Goal: Information Seeking & Learning: Check status

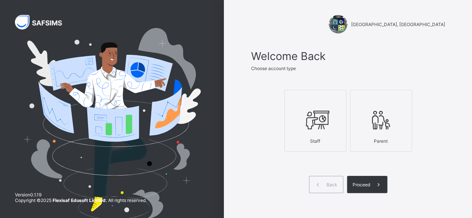
click at [318, 132] on div at bounding box center [315, 119] width 54 height 29
click at [363, 187] on div "Proceed" at bounding box center [367, 184] width 40 height 17
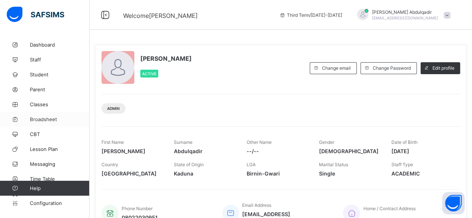
click at [41, 120] on span "Broadsheet" at bounding box center [60, 119] width 60 height 6
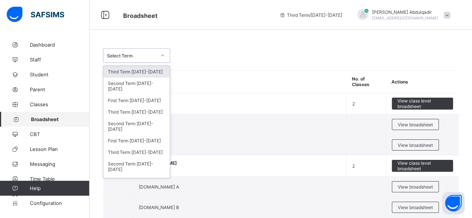
click at [160, 56] on icon at bounding box center [162, 55] width 4 height 7
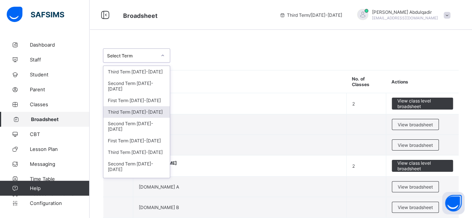
click at [141, 110] on div "Third Term [DATE]-[DATE]" at bounding box center [136, 112] width 66 height 12
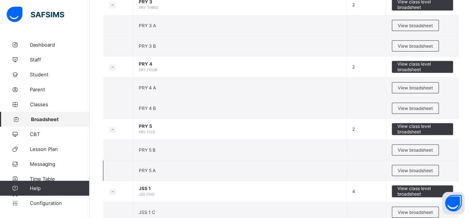
scroll to position [485, 0]
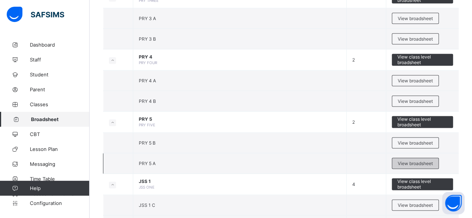
click at [413, 163] on div "View broadsheet" at bounding box center [415, 163] width 47 height 11
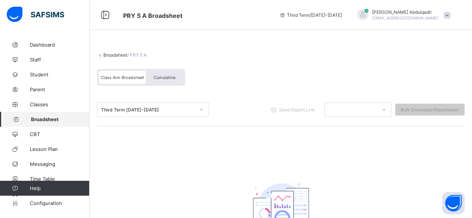
click at [165, 80] on div "Cumulative" at bounding box center [164, 77] width 37 height 13
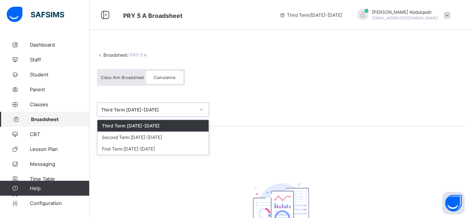
click at [200, 109] on icon at bounding box center [201, 109] width 4 height 7
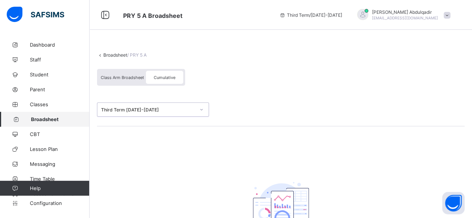
click at [121, 109] on div "Third Term [DATE]-[DATE]" at bounding box center [148, 110] width 94 height 6
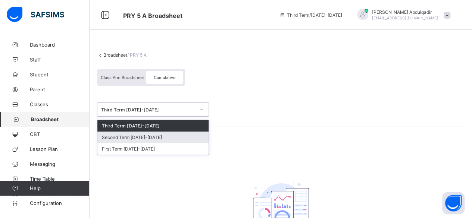
click at [135, 137] on div "Second Term [DATE]-[DATE]" at bounding box center [152, 138] width 111 height 12
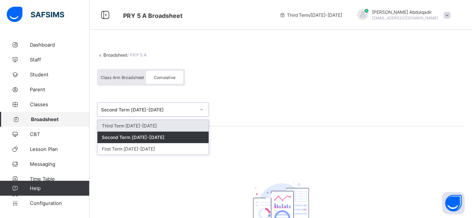
click at [145, 109] on div "Second Term [DATE]-[DATE]" at bounding box center [148, 110] width 94 height 6
click at [140, 124] on div "Third Term [DATE]-[DATE]" at bounding box center [152, 126] width 111 height 12
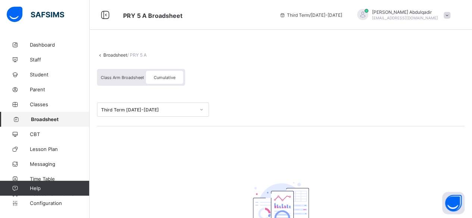
click at [155, 77] on span "Cumulative" at bounding box center [165, 77] width 22 height 5
click at [119, 74] on div "Class Arm Broadsheet" at bounding box center [122, 77] width 47 height 13
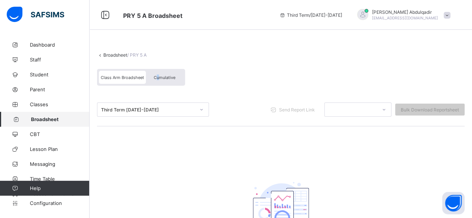
click at [158, 77] on span "Cumulative" at bounding box center [165, 77] width 22 height 5
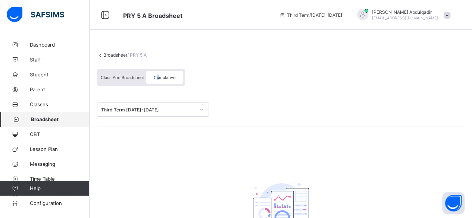
click at [110, 53] on link "Broadsheet" at bounding box center [115, 55] width 24 height 6
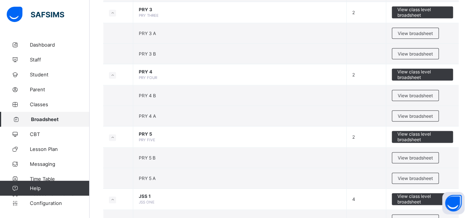
scroll to position [410, 0]
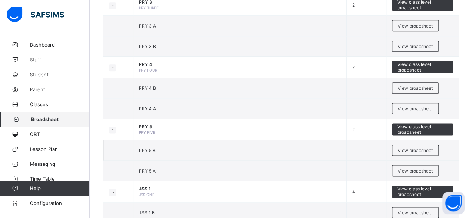
click at [174, 151] on td "PRY 5 B" at bounding box center [239, 150] width 213 height 21
click at [406, 148] on span "View broadsheet" at bounding box center [415, 151] width 35 height 6
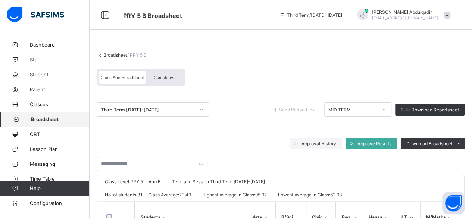
click at [201, 110] on icon at bounding box center [201, 109] width 4 height 7
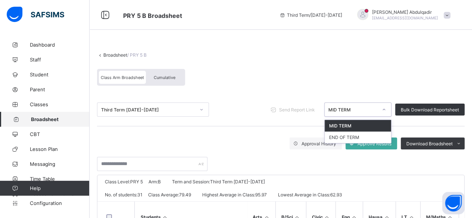
drag, startPoint x: 388, startPoint y: 106, endPoint x: 385, endPoint y: 110, distance: 4.6
click at [386, 107] on icon at bounding box center [384, 109] width 4 height 7
click at [360, 140] on div "END OF TERM" at bounding box center [358, 138] width 66 height 12
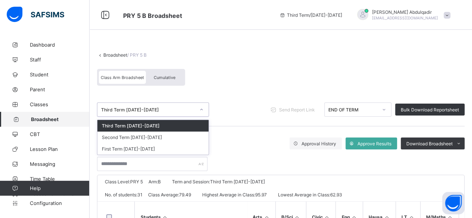
click at [155, 107] on div "Third Term [DATE]-[DATE]" at bounding box center [148, 110] width 94 height 6
click at [135, 107] on div "Third Term [DATE]-[DATE]" at bounding box center [148, 110] width 94 height 6
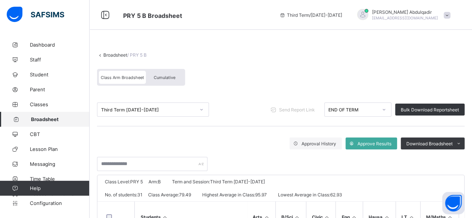
click at [51, 120] on span "Broadsheet" at bounding box center [60, 119] width 59 height 6
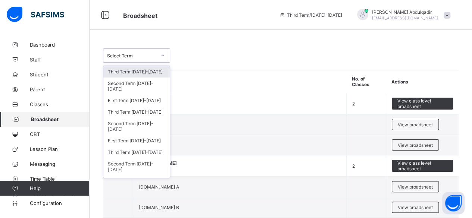
click at [161, 52] on icon at bounding box center [162, 55] width 4 height 7
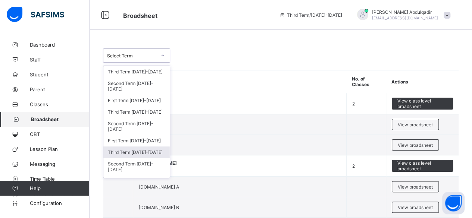
click at [142, 149] on div "Third Term [DATE]-[DATE]" at bounding box center [136, 153] width 66 height 12
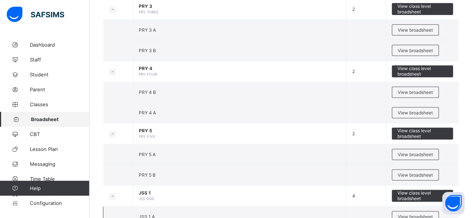
scroll to position [485, 0]
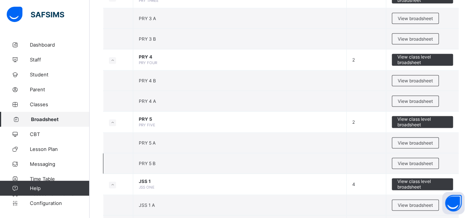
click at [162, 160] on td "PRY 5 B" at bounding box center [239, 163] width 213 height 21
click at [427, 161] on span "View broadsheet" at bounding box center [415, 164] width 35 height 6
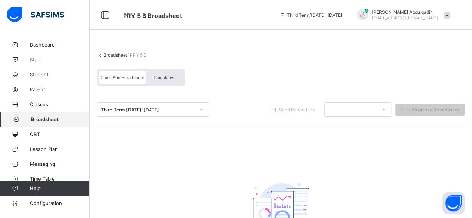
click at [170, 82] on div "Cumulative" at bounding box center [164, 77] width 37 height 13
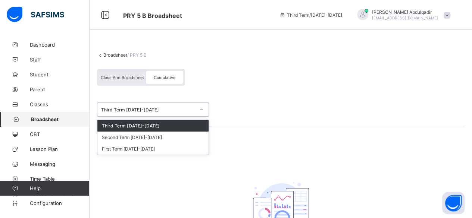
click at [169, 109] on div "Third Term [DATE]-[DATE]" at bounding box center [148, 110] width 94 height 6
click at [112, 53] on link "Broadsheet" at bounding box center [115, 55] width 24 height 6
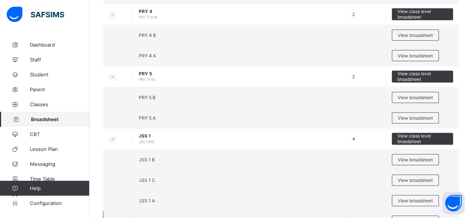
scroll to position [448, 0]
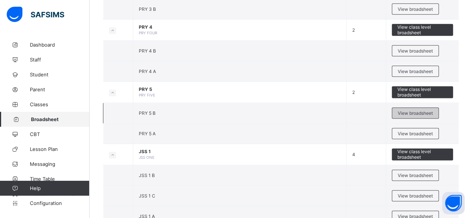
click at [410, 113] on div "View broadsheet" at bounding box center [415, 112] width 47 height 11
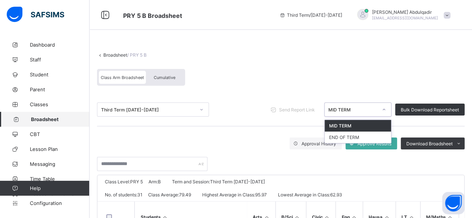
click at [373, 111] on div "MID TERM" at bounding box center [352, 110] width 49 height 6
click at [376, 132] on div "END OF TERM" at bounding box center [358, 138] width 66 height 12
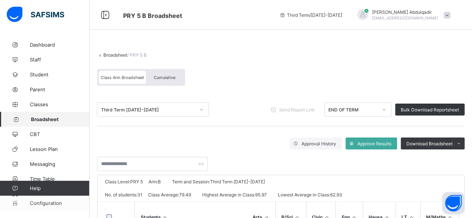
click at [52, 205] on span "Configuration" at bounding box center [59, 203] width 59 height 6
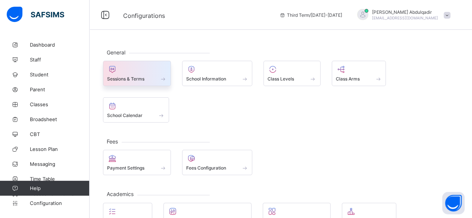
click at [119, 79] on span "Sessions & Terms" at bounding box center [125, 79] width 37 height 6
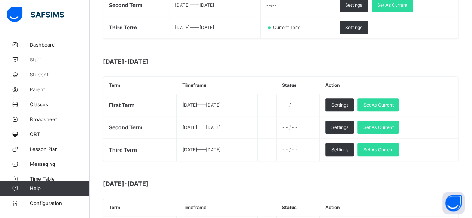
scroll to position [187, 0]
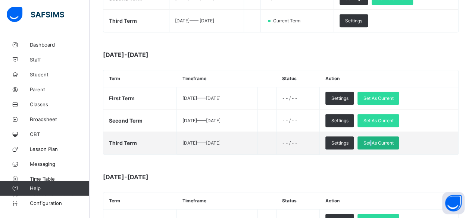
click at [388, 140] on span "Set As Current" at bounding box center [378, 143] width 30 height 6
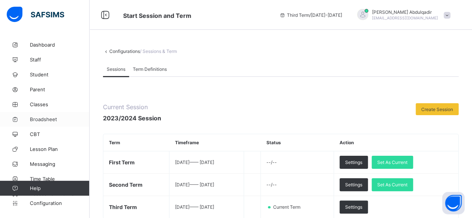
click at [32, 120] on span "Broadsheet" at bounding box center [60, 119] width 60 height 6
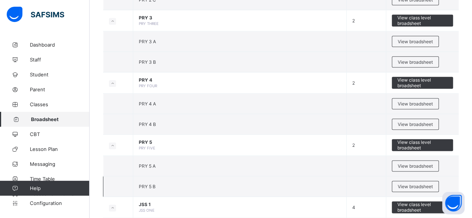
scroll to position [448, 0]
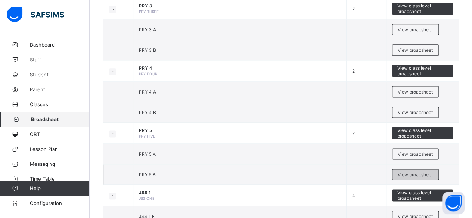
click at [408, 172] on span "View broadsheet" at bounding box center [415, 175] width 35 height 6
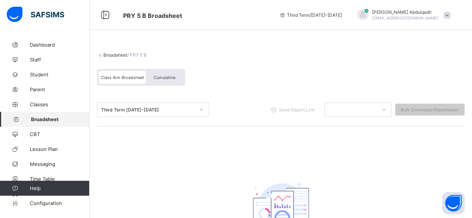
click at [173, 82] on div "Cumulative" at bounding box center [164, 77] width 37 height 13
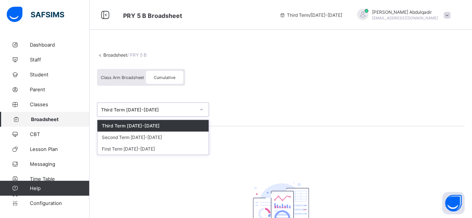
click at [169, 110] on div "Third Term [DATE]-[DATE]" at bounding box center [148, 110] width 94 height 6
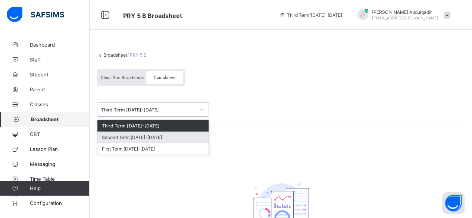
click at [157, 138] on div "Second Term [DATE]-[DATE]" at bounding box center [152, 138] width 111 height 12
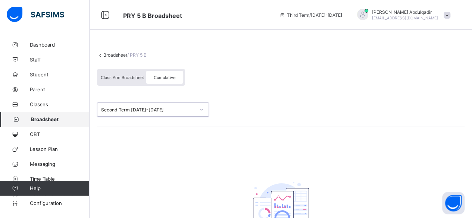
click at [162, 107] on div "Second Term [DATE]-[DATE]" at bounding box center [148, 110] width 94 height 6
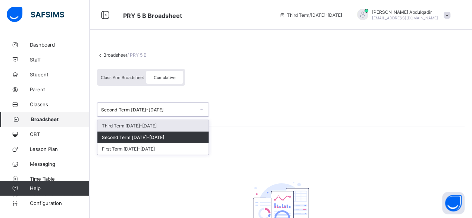
click at [162, 107] on div "Second Term [DATE]-[DATE]" at bounding box center [148, 110] width 94 height 6
click at [164, 112] on div "Second Term [DATE]-[DATE]" at bounding box center [145, 109] width 97 height 10
click at [159, 127] on div "Third Term [DATE]-[DATE]" at bounding box center [152, 126] width 111 height 12
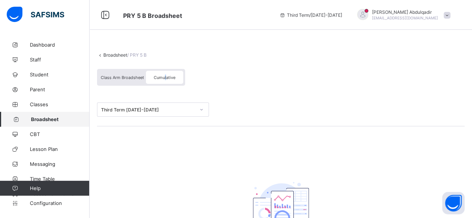
click at [165, 74] on div "Cumulative" at bounding box center [164, 77] width 37 height 13
click at [37, 103] on span "Classes" at bounding box center [60, 104] width 60 height 6
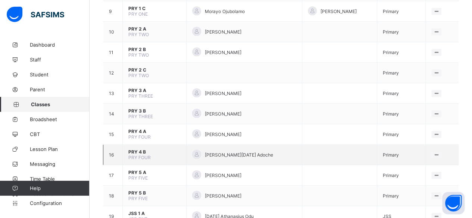
scroll to position [261, 0]
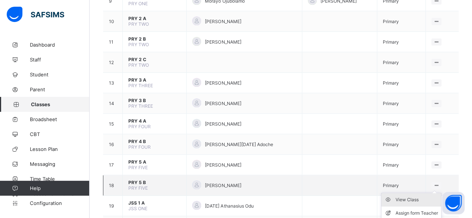
click at [426, 196] on div "View Class" at bounding box center [416, 199] width 43 height 7
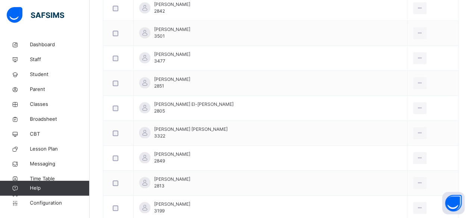
scroll to position [37, 0]
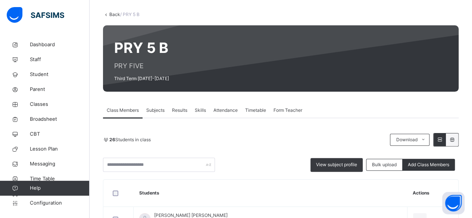
click at [111, 14] on link "Back" at bounding box center [114, 15] width 11 height 6
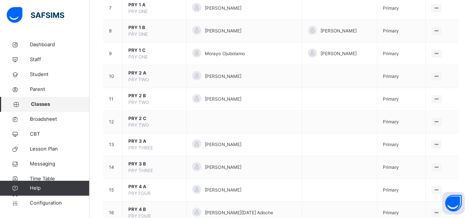
scroll to position [298, 0]
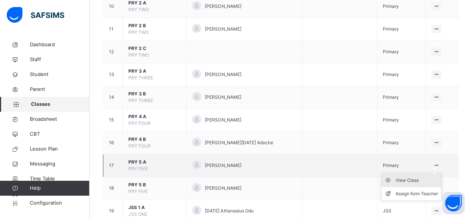
click at [431, 177] on div "View Class" at bounding box center [416, 180] width 43 height 7
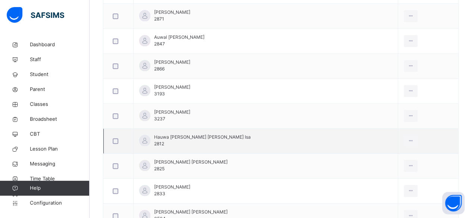
scroll to position [328, 0]
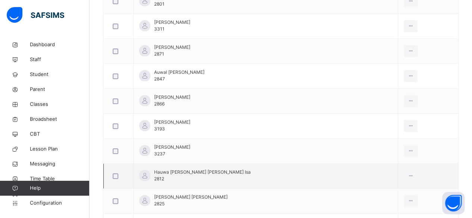
drag, startPoint x: 331, startPoint y: 192, endPoint x: 333, endPoint y: 174, distance: 18.5
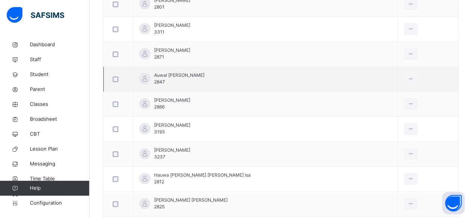
drag, startPoint x: 333, startPoint y: 174, endPoint x: 304, endPoint y: 68, distance: 110.3
click at [304, 68] on td "Auwal Ilu Bashir 2847" at bounding box center [266, 79] width 264 height 25
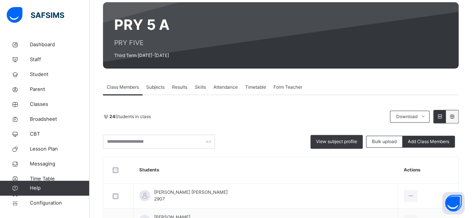
scroll to position [0, 0]
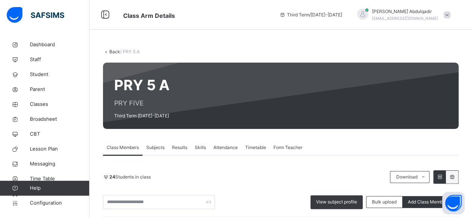
click at [116, 53] on link "Back" at bounding box center [114, 52] width 11 height 6
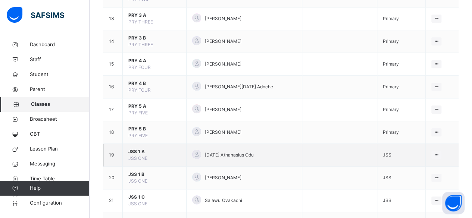
scroll to position [373, 0]
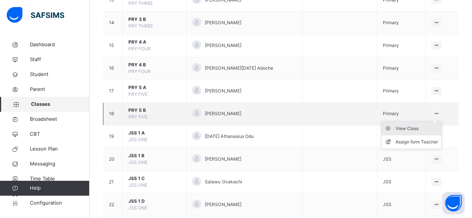
click at [422, 125] on div "View Class" at bounding box center [416, 128] width 43 height 7
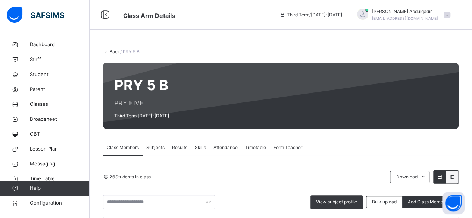
click at [180, 147] on span "Results" at bounding box center [179, 147] width 15 height 7
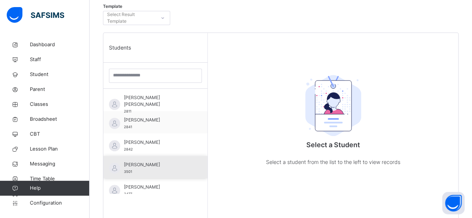
click at [177, 162] on span "[PERSON_NAME]" at bounding box center [157, 165] width 67 height 7
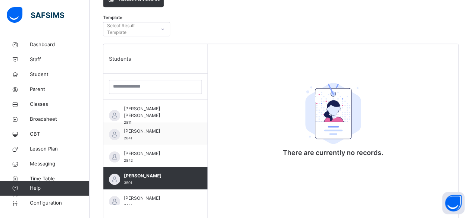
scroll to position [187, 0]
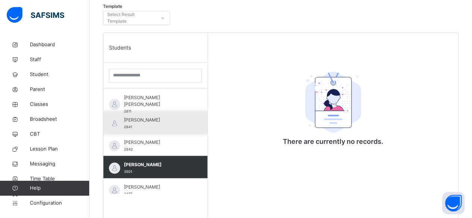
click at [164, 122] on span "[PERSON_NAME]" at bounding box center [157, 120] width 67 height 7
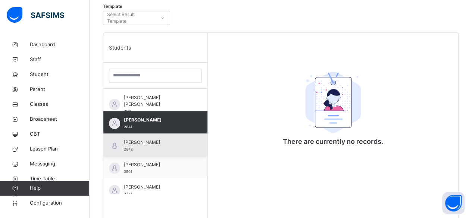
click at [163, 141] on span "[PERSON_NAME]" at bounding box center [157, 142] width 67 height 7
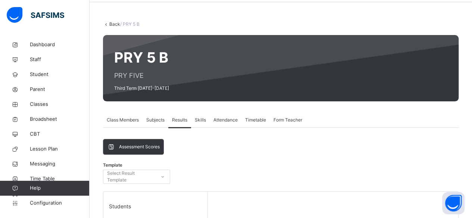
scroll to position [37, 0]
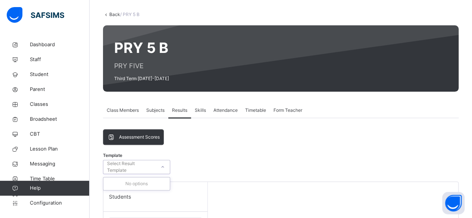
click at [160, 165] on div at bounding box center [162, 167] width 13 height 12
click at [112, 138] on icon at bounding box center [111, 137] width 8 height 7
click at [54, 120] on span "Broadsheet" at bounding box center [60, 119] width 60 height 7
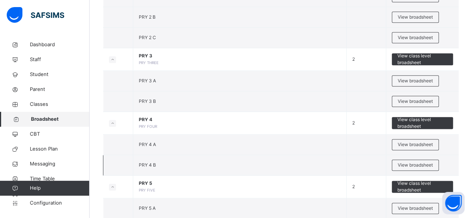
scroll to position [410, 0]
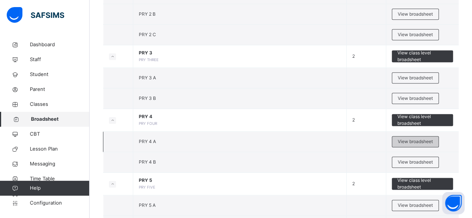
click at [419, 140] on span "View broadsheet" at bounding box center [415, 141] width 35 height 7
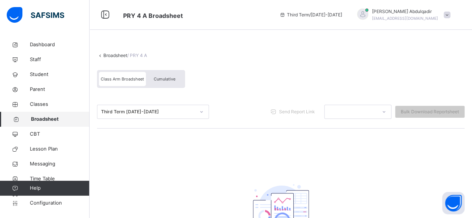
click at [46, 120] on span "Broadsheet" at bounding box center [60, 119] width 59 height 7
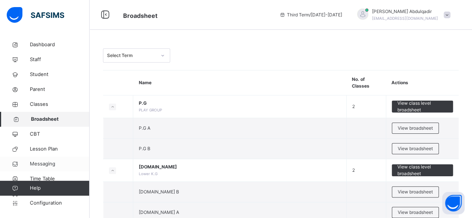
scroll to position [37, 0]
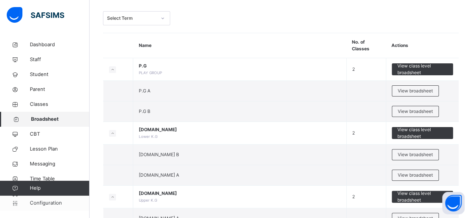
click at [49, 206] on span "Configuration" at bounding box center [59, 203] width 59 height 7
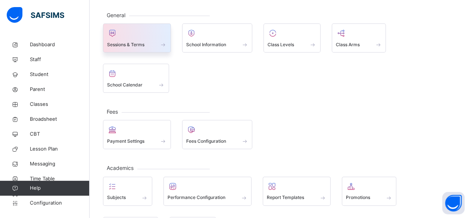
click at [129, 45] on span "Sessions & Terms" at bounding box center [125, 44] width 37 height 7
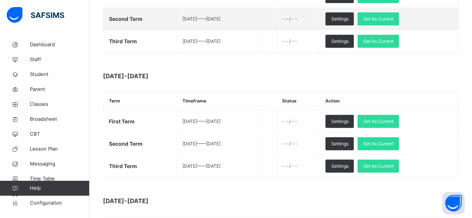
scroll to position [298, 0]
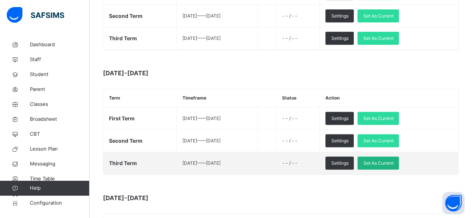
click at [386, 162] on span "Set As Current" at bounding box center [378, 163] width 30 height 7
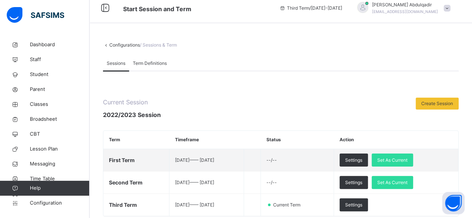
scroll to position [0, 0]
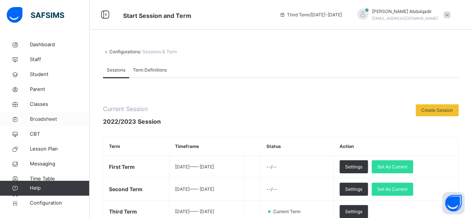
click at [50, 116] on span "Broadsheet" at bounding box center [60, 119] width 60 height 7
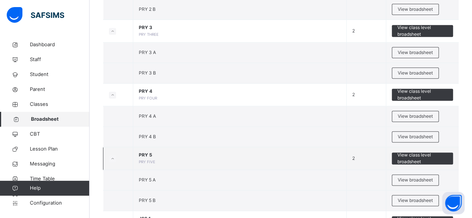
scroll to position [448, 0]
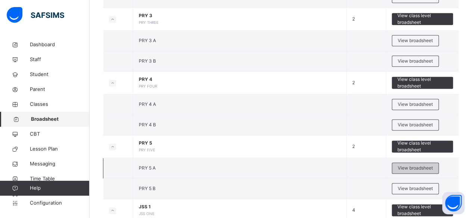
click at [405, 165] on span "View broadsheet" at bounding box center [415, 168] width 35 height 7
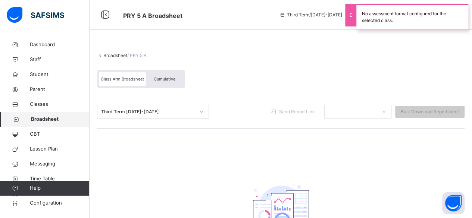
click at [165, 85] on div "Cumulative" at bounding box center [164, 79] width 37 height 14
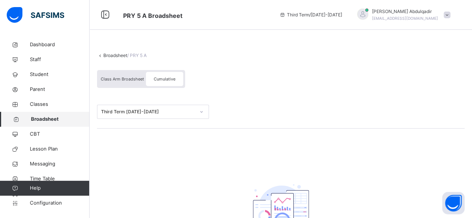
click at [111, 57] on link "Broadsheet" at bounding box center [115, 56] width 24 height 6
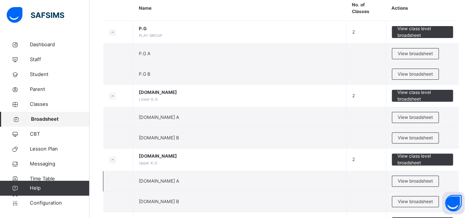
scroll to position [75, 0]
click at [37, 103] on span "Classes" at bounding box center [60, 104] width 60 height 7
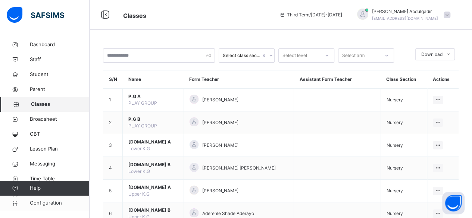
click at [57, 203] on span "Configuration" at bounding box center [59, 203] width 59 height 7
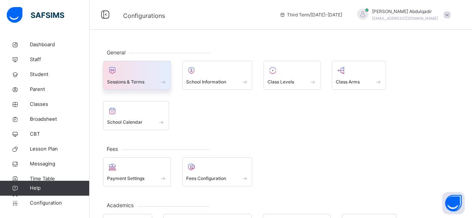
click at [137, 86] on div "Sessions & Terms" at bounding box center [137, 75] width 68 height 29
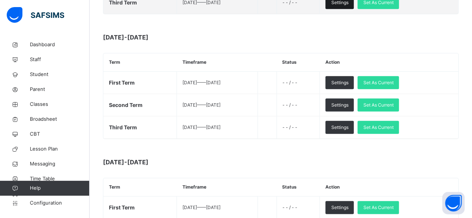
scroll to position [336, 0]
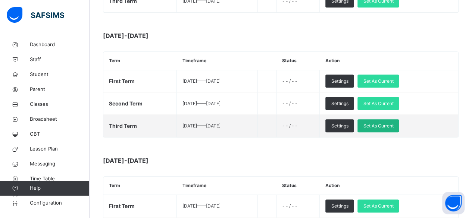
click at [391, 125] on span "Set As Current" at bounding box center [378, 126] width 30 height 7
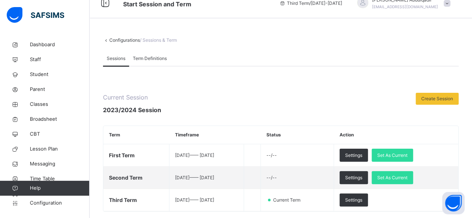
scroll to position [0, 0]
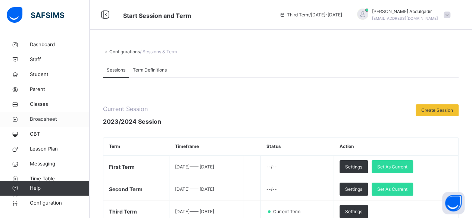
click at [51, 120] on span "Broadsheet" at bounding box center [60, 119] width 60 height 7
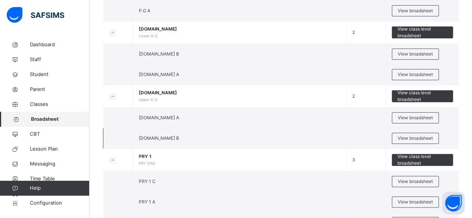
scroll to position [149, 0]
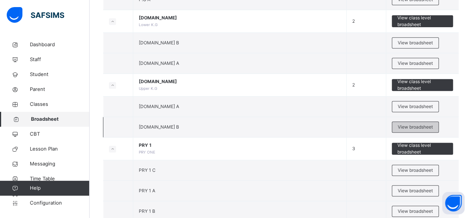
click at [412, 126] on span "View broadsheet" at bounding box center [415, 127] width 35 height 7
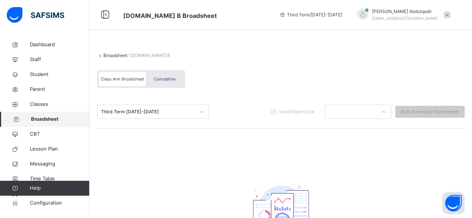
click at [165, 77] on span "Cumulative" at bounding box center [165, 78] width 22 height 5
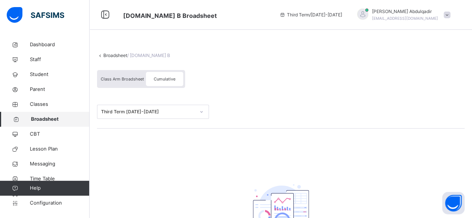
click at [129, 79] on span "Class Arm Broadsheet" at bounding box center [122, 78] width 43 height 5
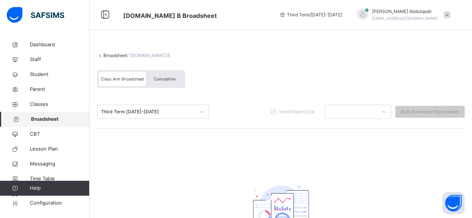
click at [109, 56] on link "Broadsheet" at bounding box center [115, 56] width 24 height 6
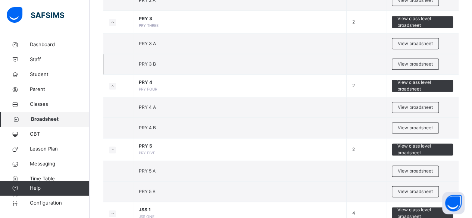
scroll to position [448, 0]
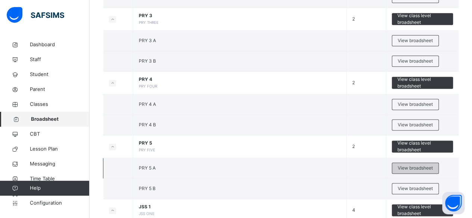
click at [406, 163] on div "View broadsheet" at bounding box center [415, 168] width 47 height 11
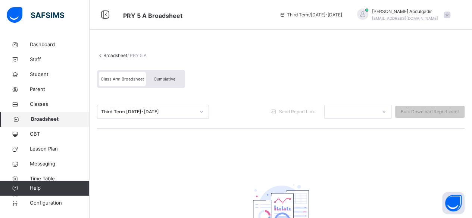
click at [170, 75] on div "Cumulative" at bounding box center [164, 79] width 37 height 14
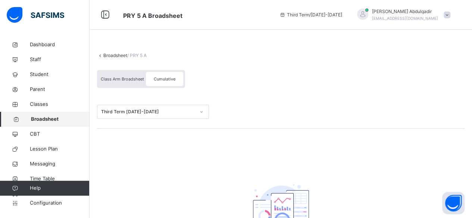
click at [450, 17] on span at bounding box center [447, 15] width 7 height 7
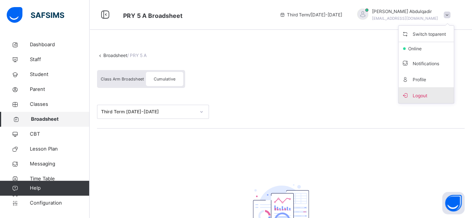
click at [423, 99] on span "Logout" at bounding box center [425, 95] width 49 height 10
